Goal: Transaction & Acquisition: Purchase product/service

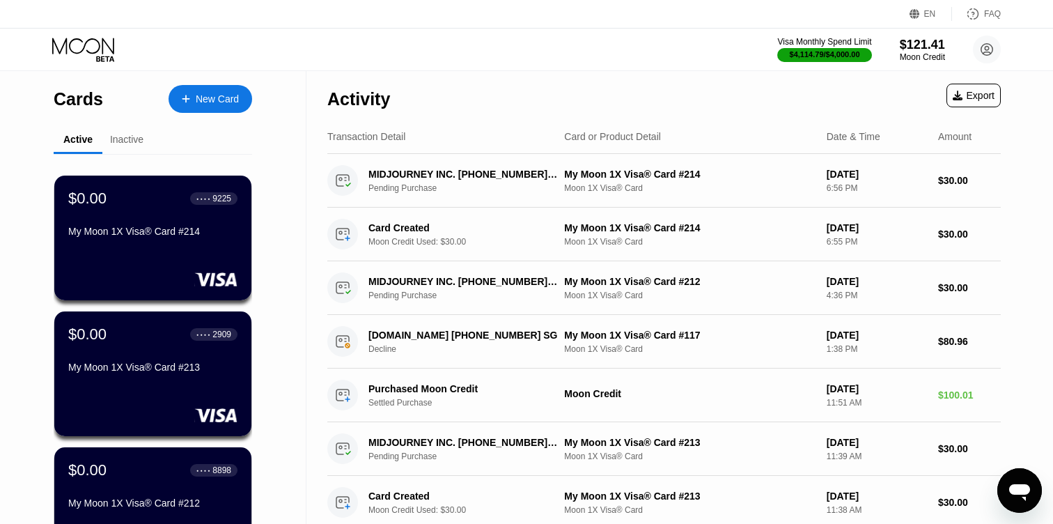
click at [218, 93] on div "New Card" at bounding box center [217, 99] width 43 height 12
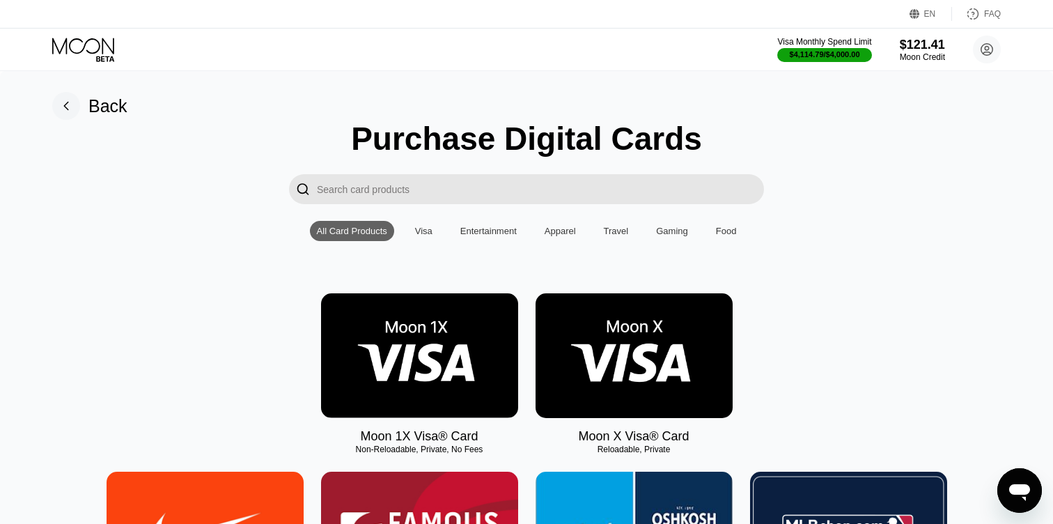
click at [412, 367] on img at bounding box center [419, 355] width 197 height 125
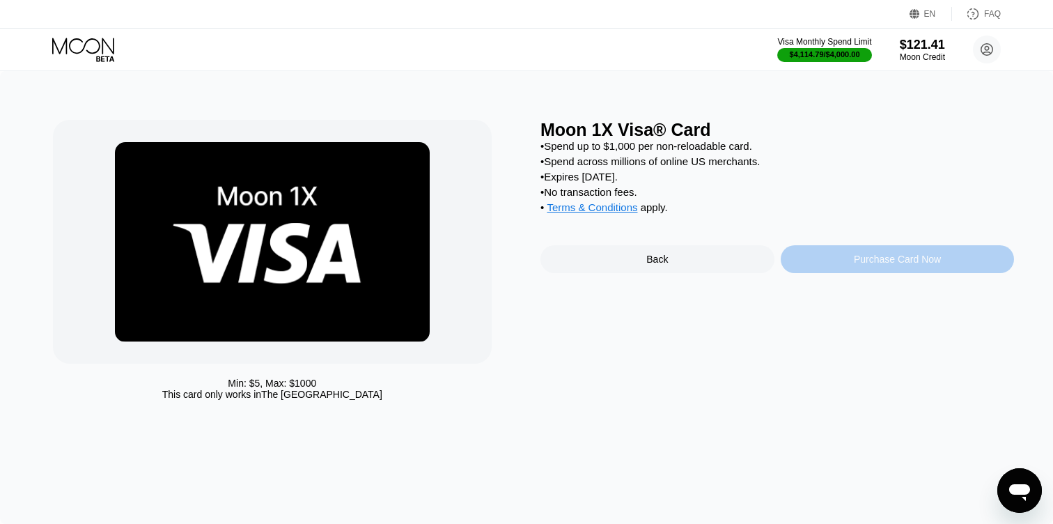
click at [798, 265] on div "Purchase Card Now" at bounding box center [897, 259] width 234 height 28
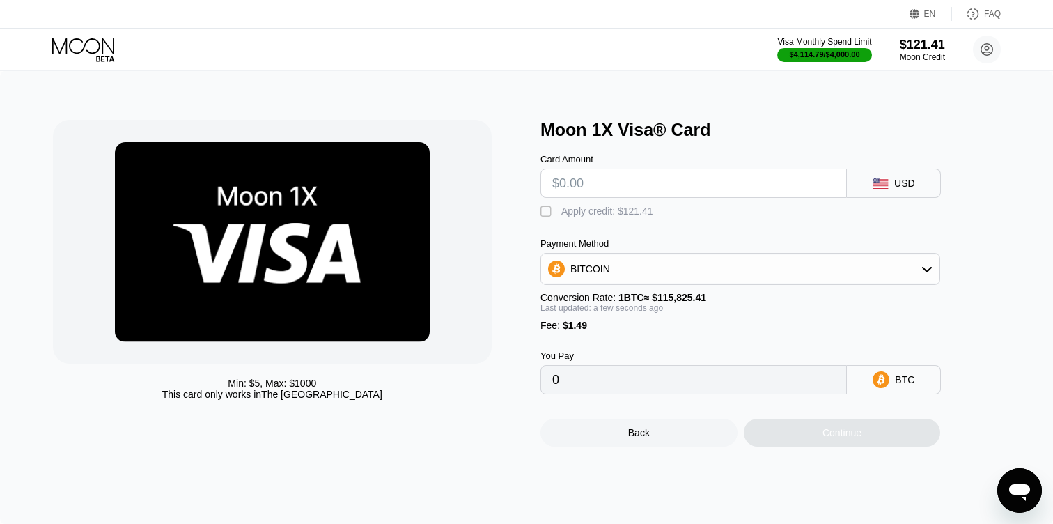
click at [592, 182] on input "text" at bounding box center [693, 183] width 283 height 28
type input "$9"
type input "0.00009057"
type input "$95"
type input "0.00083307"
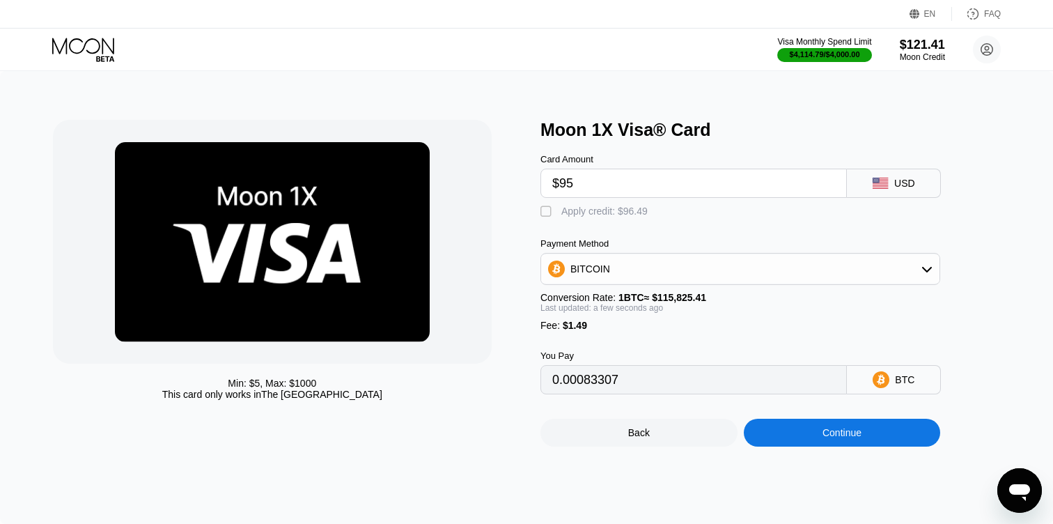
type input "$95"
click at [543, 210] on div "" at bounding box center [547, 212] width 14 height 14
type input "0"
click at [760, 427] on div "Continue" at bounding box center [842, 432] width 197 height 28
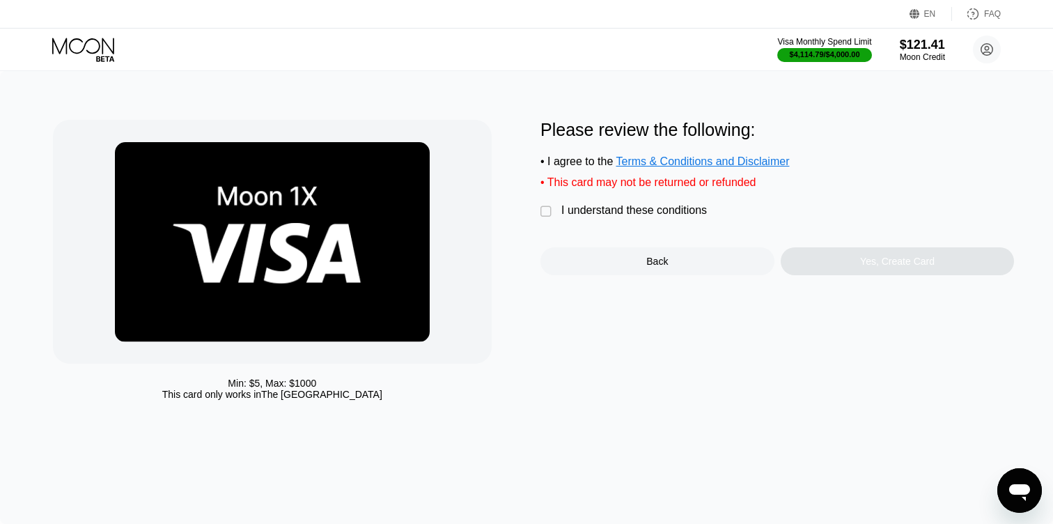
click at [556, 211] on div " I understand these conditions" at bounding box center [626, 211] width 173 height 15
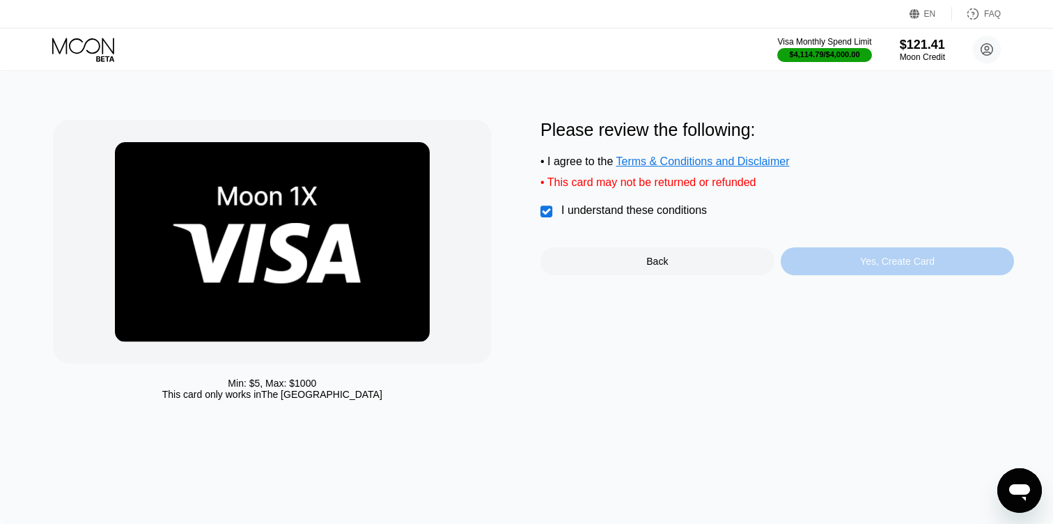
click at [829, 253] on div "Yes, Create Card" at bounding box center [897, 261] width 234 height 28
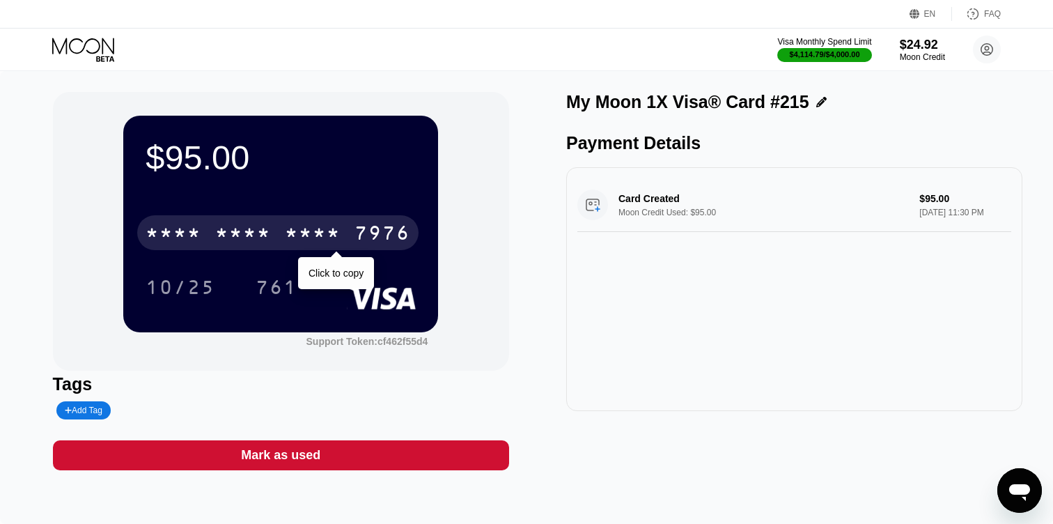
click at [395, 238] on div "7976" at bounding box center [382, 234] width 56 height 22
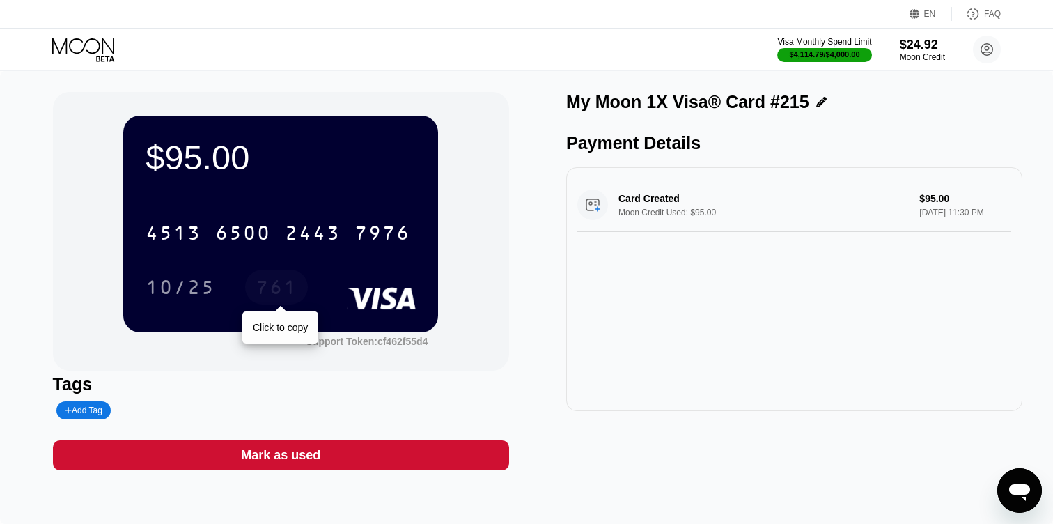
click at [269, 292] on div "761" at bounding box center [277, 289] width 42 height 22
click at [91, 47] on icon at bounding box center [84, 50] width 65 height 24
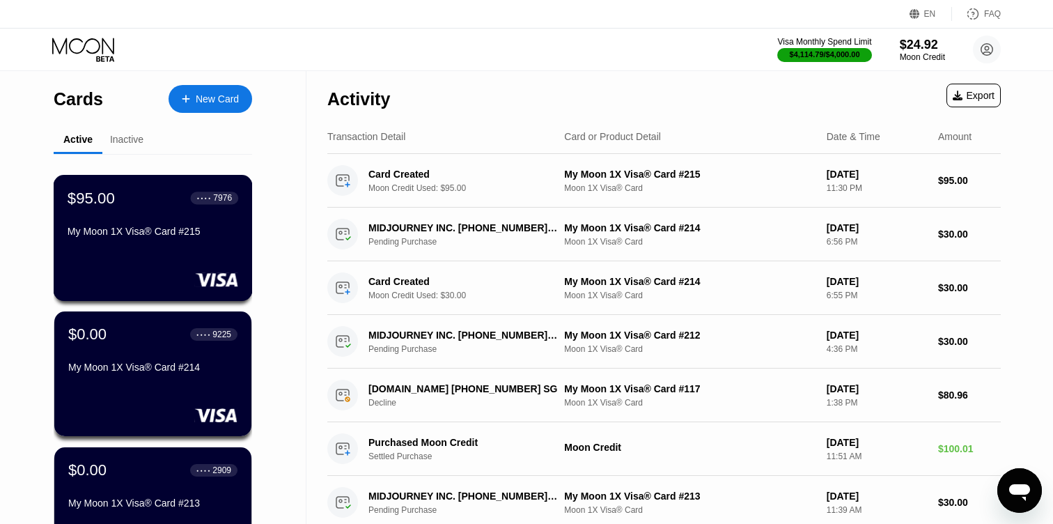
click at [166, 220] on div "$95.00 ● ● ● ● 7976 My Moon 1X Visa® Card #215" at bounding box center [153, 216] width 171 height 54
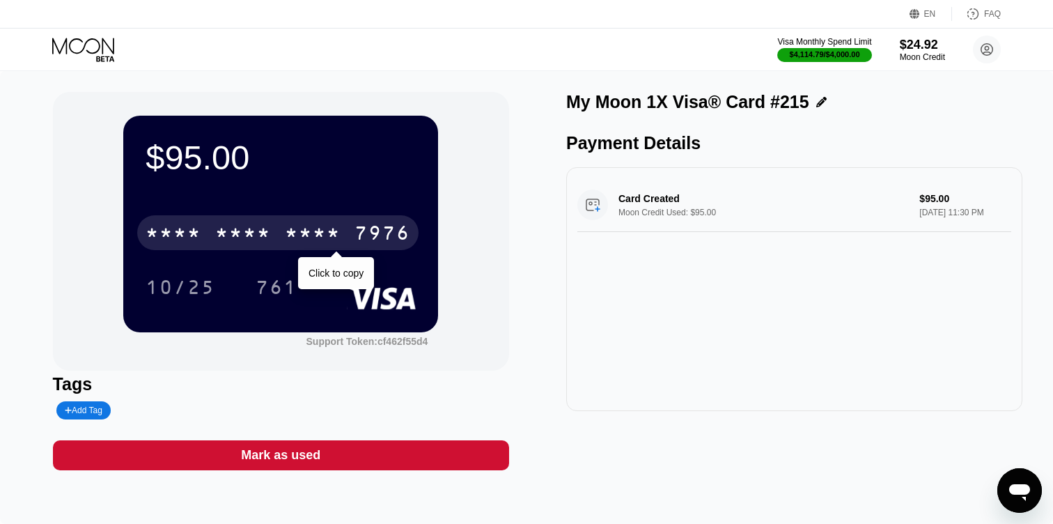
click at [391, 234] on div "7976" at bounding box center [382, 234] width 56 height 22
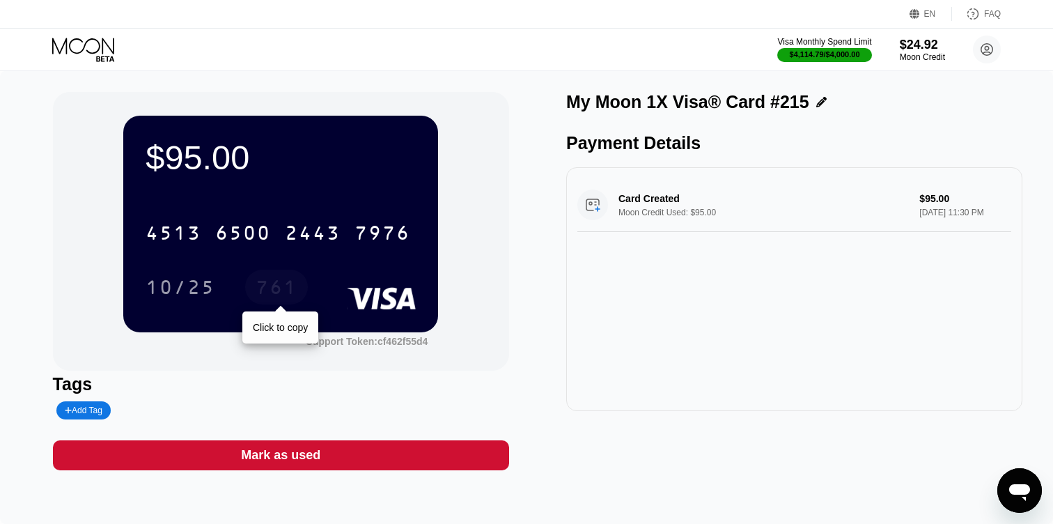
click at [281, 290] on div "761" at bounding box center [277, 289] width 42 height 22
click at [83, 47] on icon at bounding box center [84, 50] width 65 height 24
